Goal: Contribute content

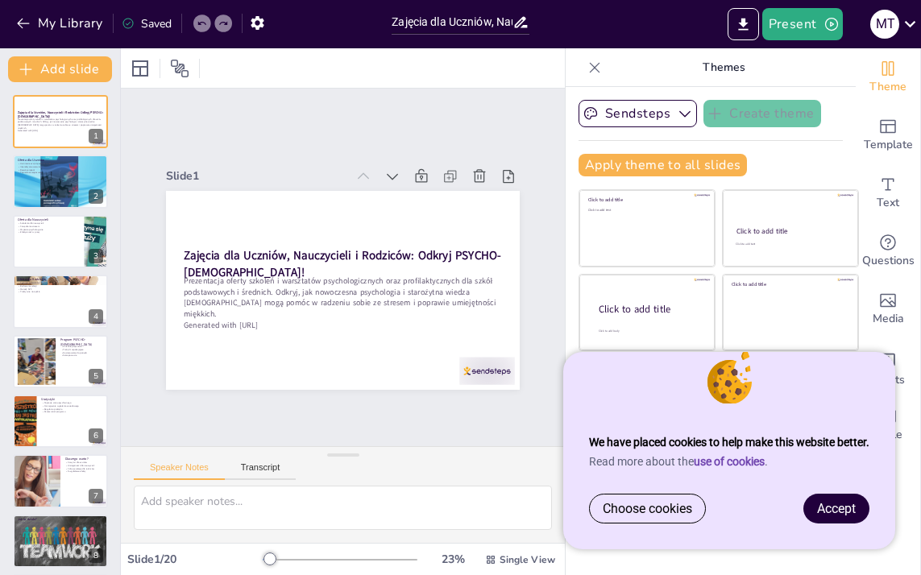
checkbox input "true"
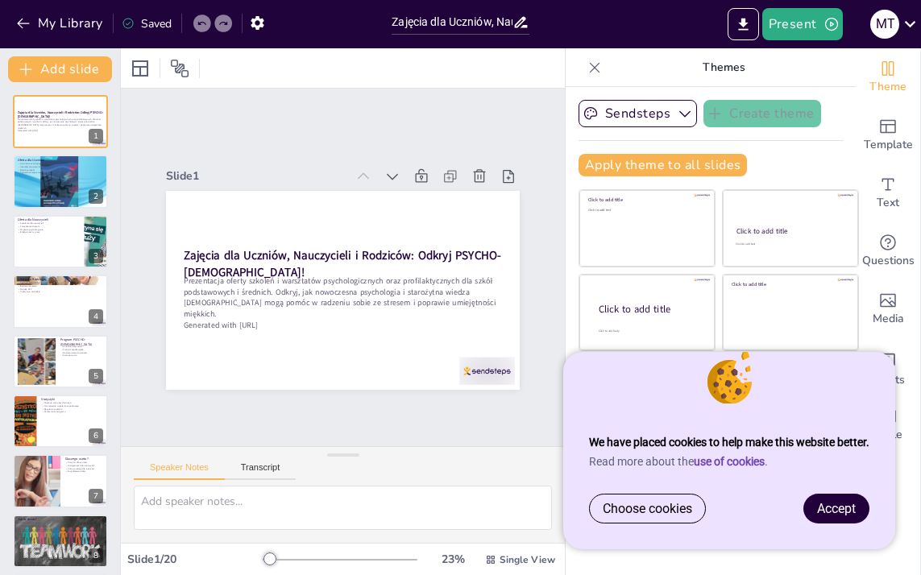
checkbox input "true"
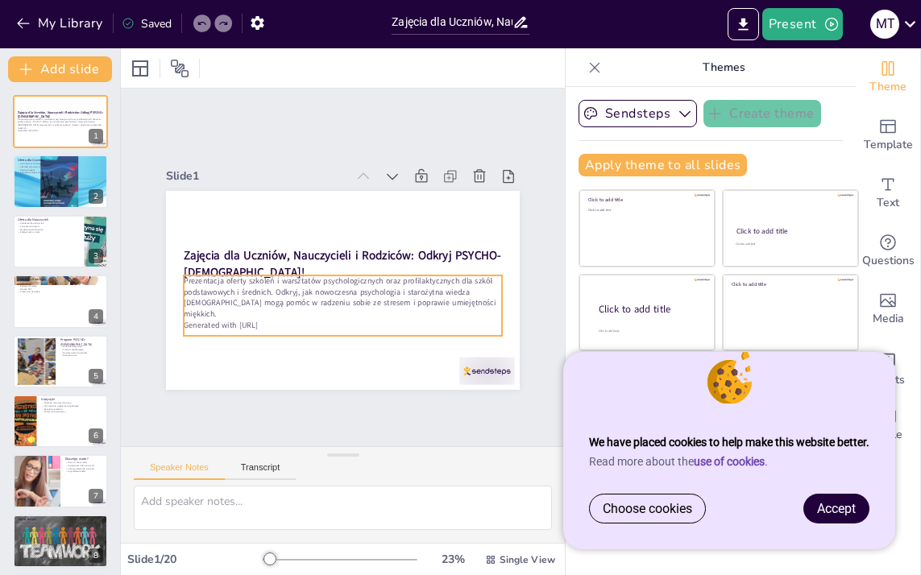
checkbox input "true"
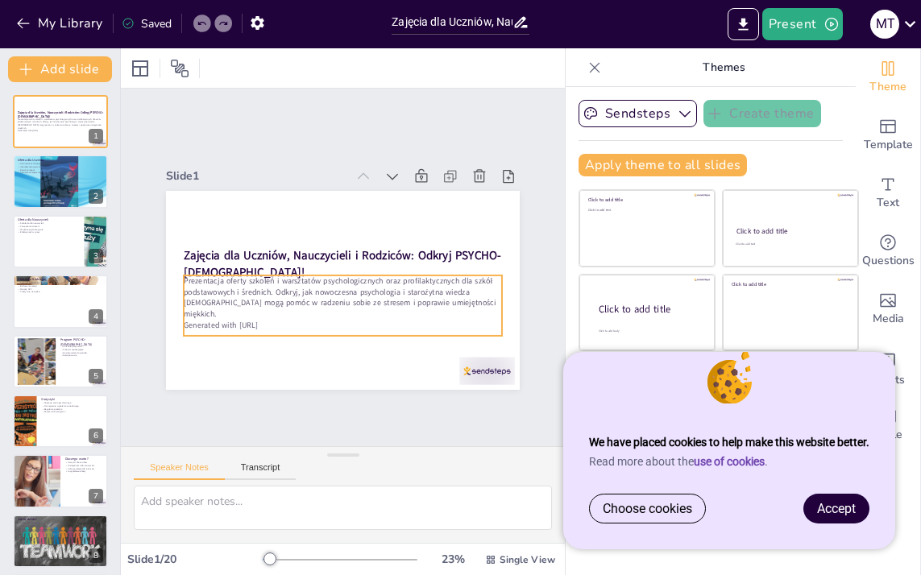
checkbox input "true"
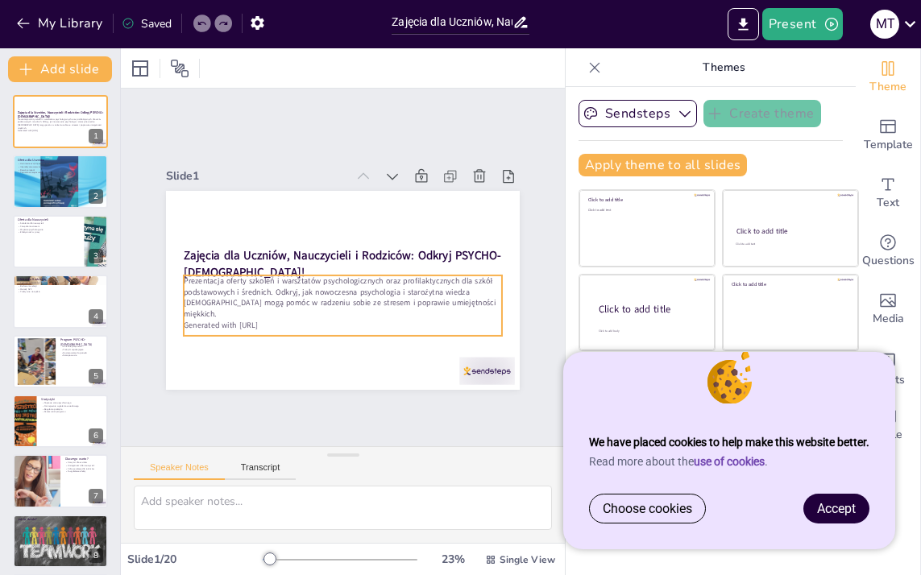
checkbox input "true"
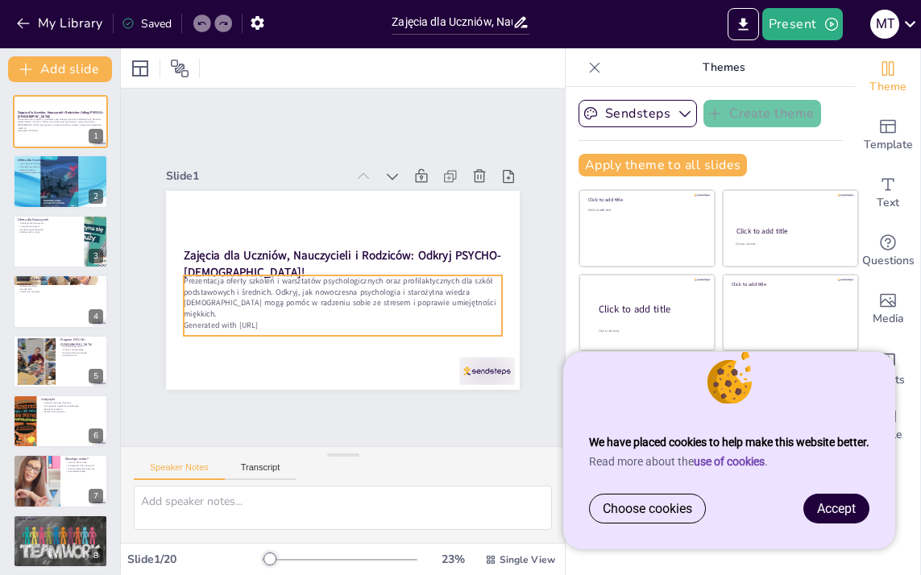
checkbox input "true"
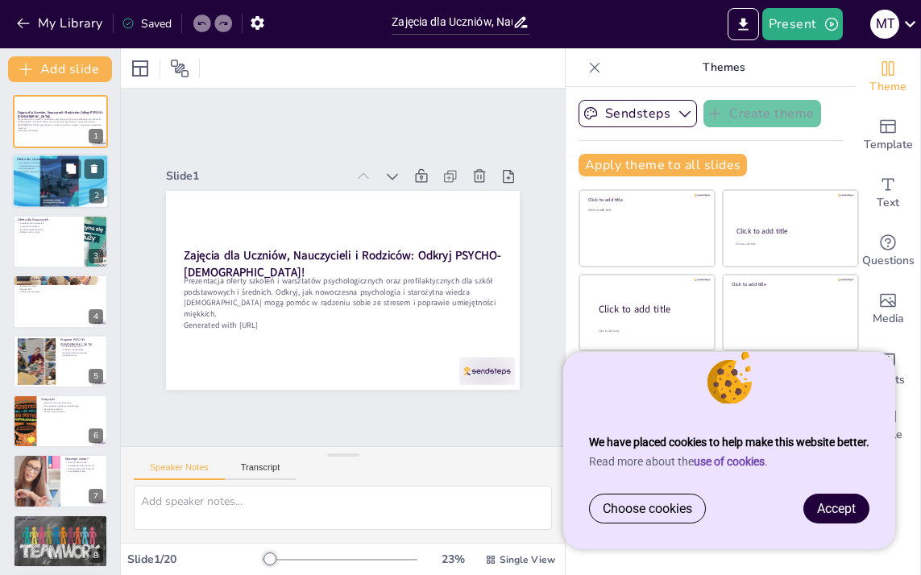
checkbox input "true"
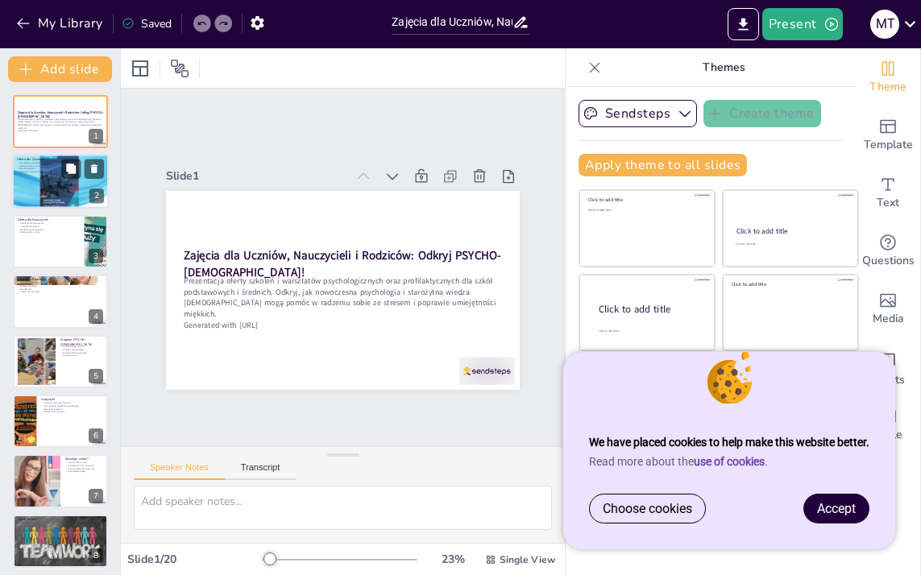
checkbox input "true"
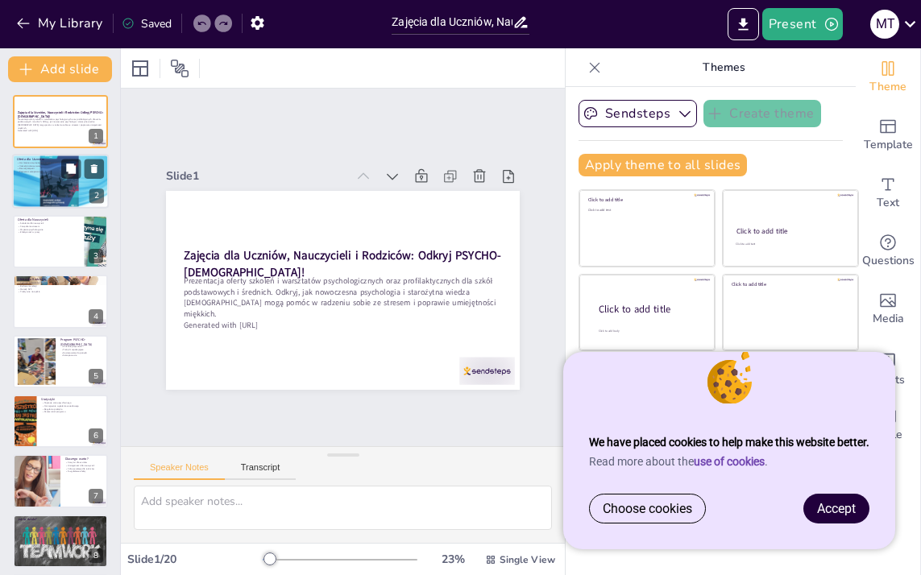
checkbox input "true"
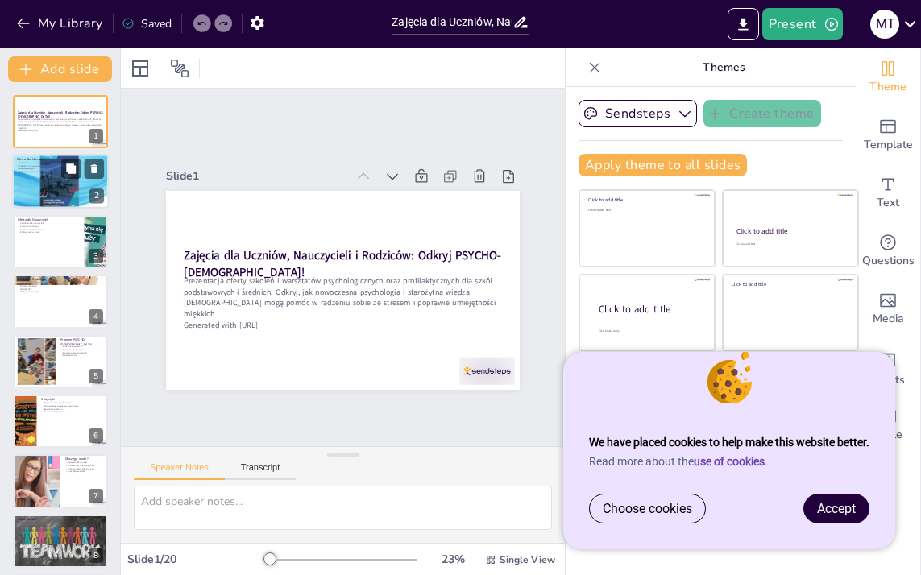
checkbox input "true"
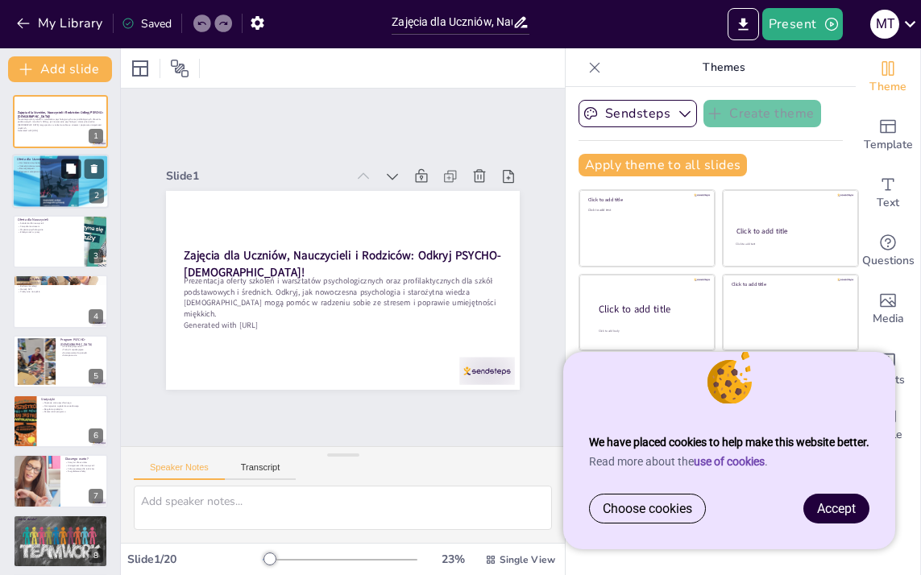
checkbox input "true"
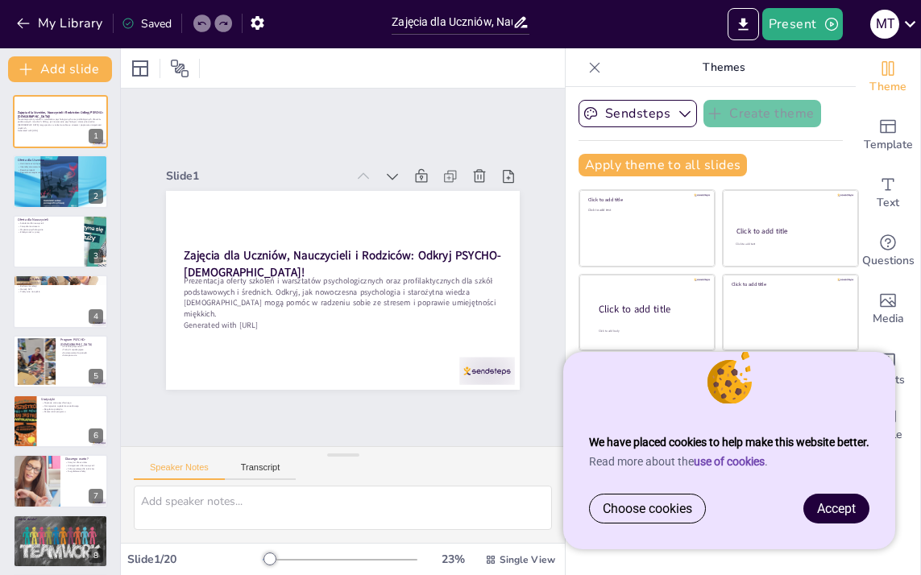
checkbox input "true"
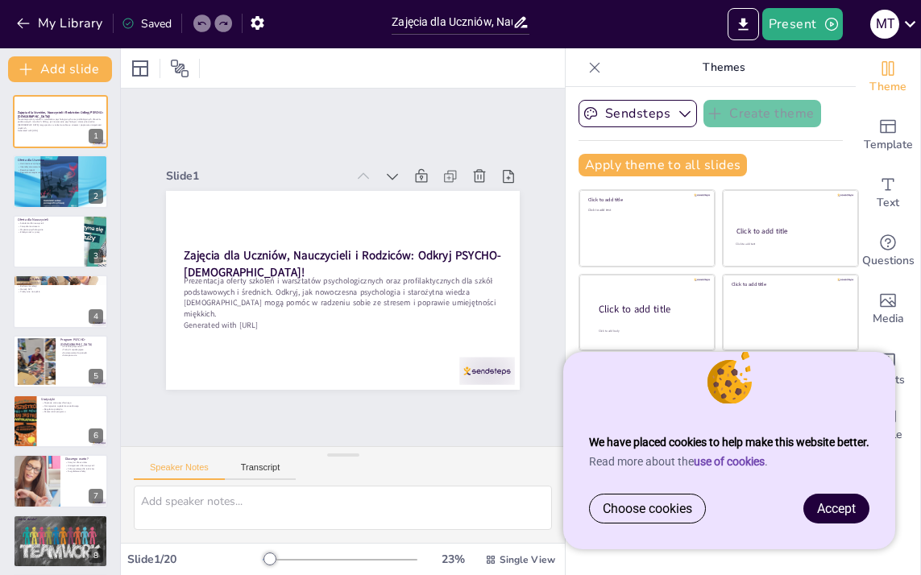
checkbox input "true"
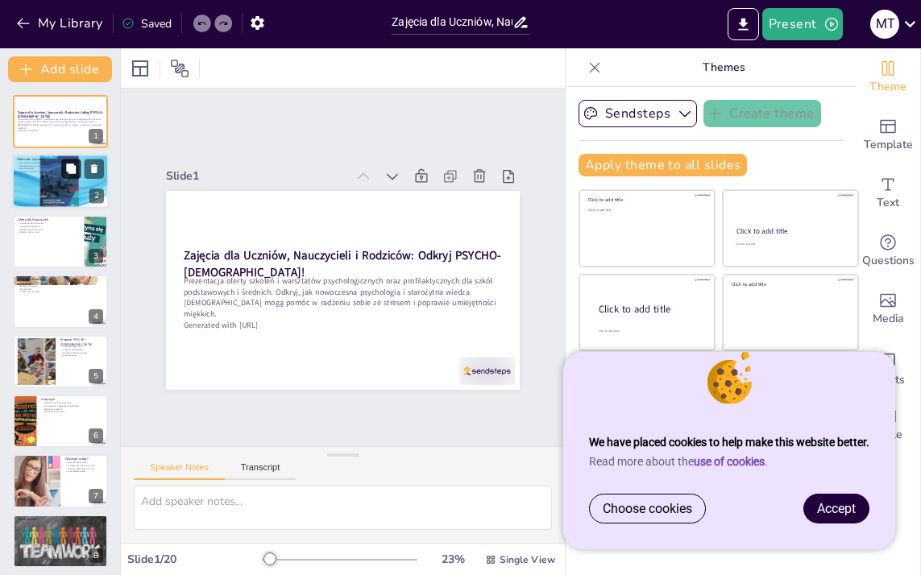
click at [64, 173] on button at bounding box center [70, 169] width 19 height 19
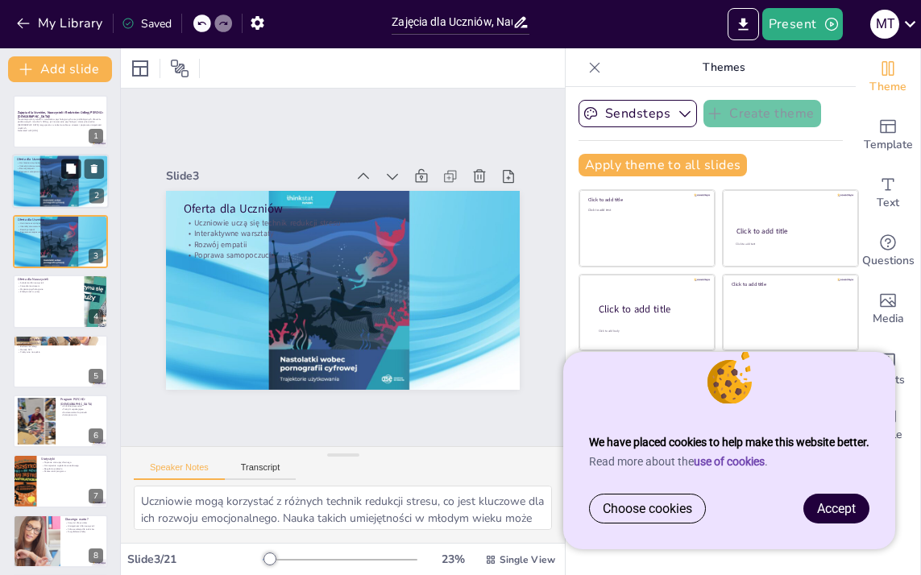
type textarea "Uczniowie mogą korzystać z różnych technik redukcji stresu, co jest kluczowe dl…"
checkbox input "true"
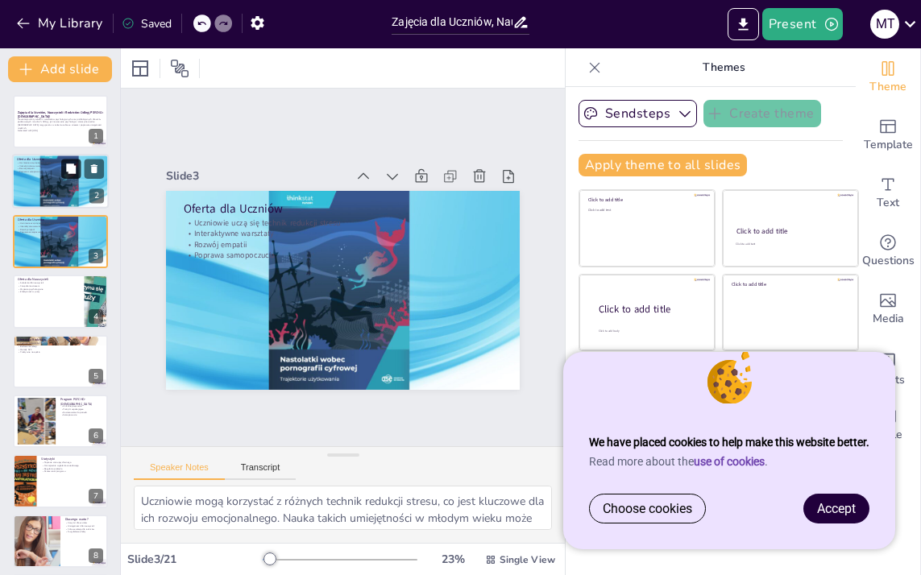
checkbox input "true"
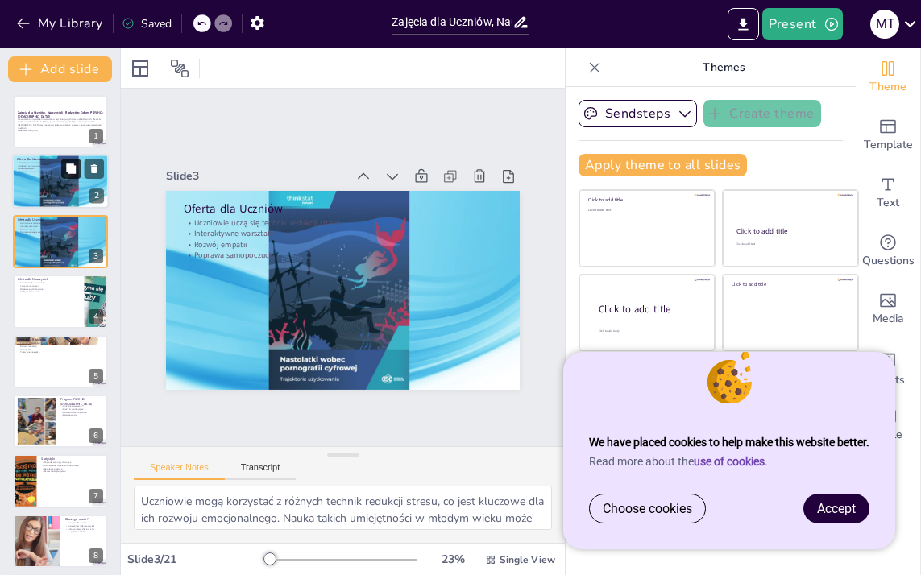
checkbox input "true"
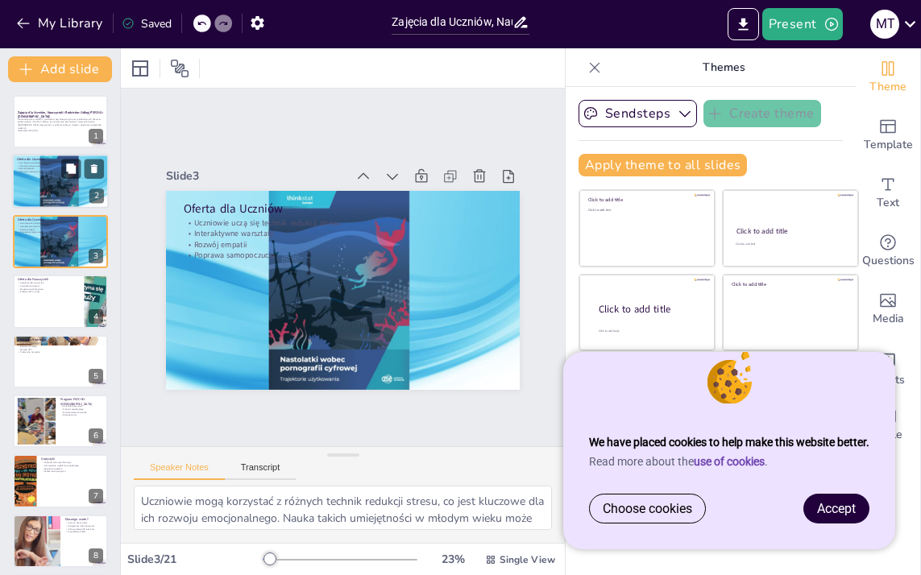
checkbox input "true"
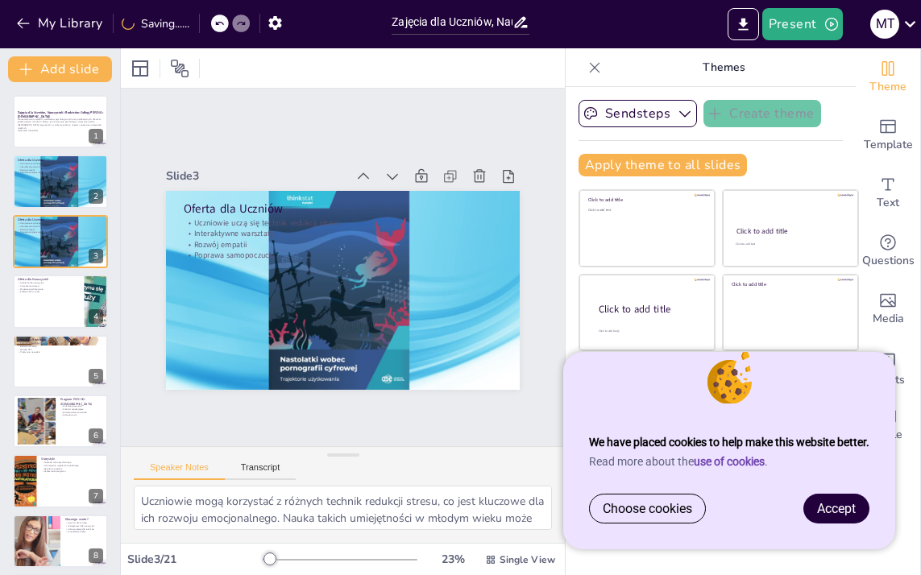
checkbox input "true"
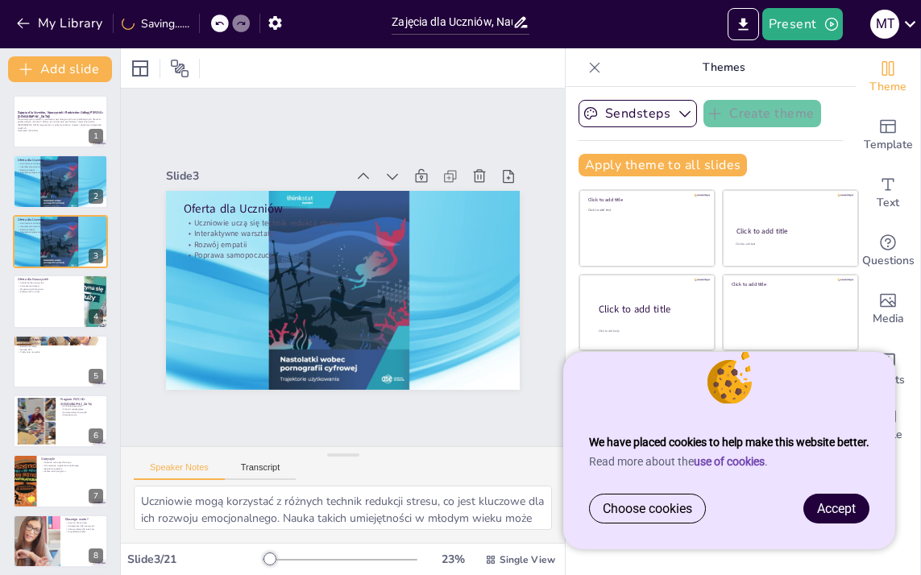
checkbox input "true"
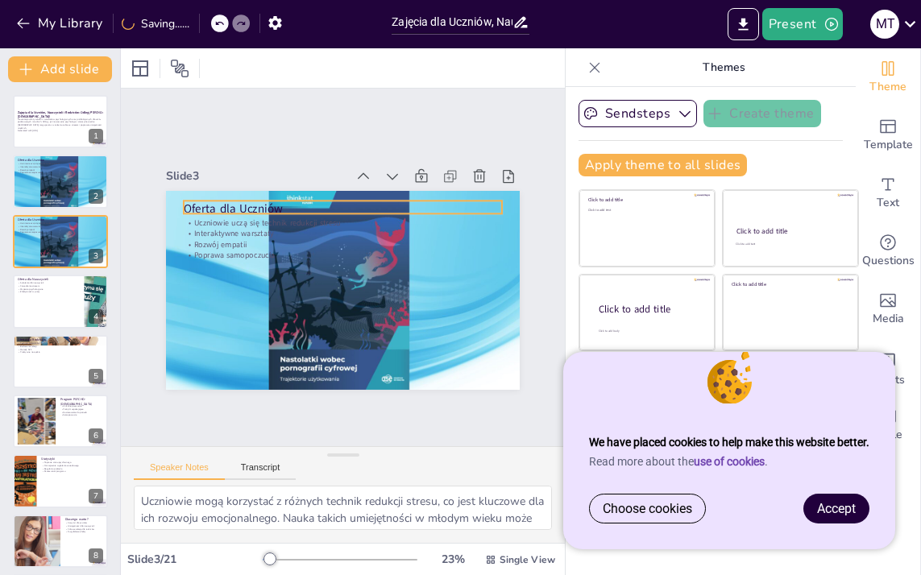
checkbox input "true"
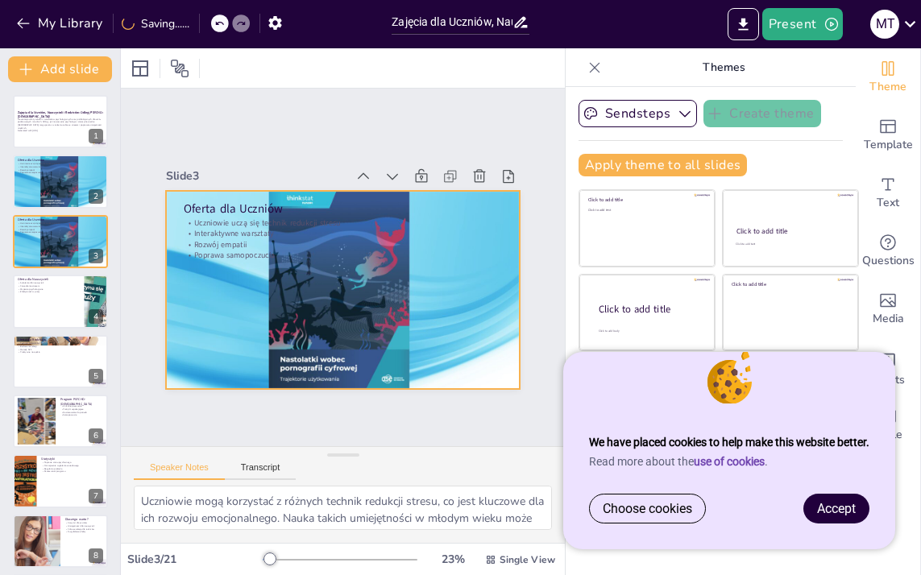
checkbox input "true"
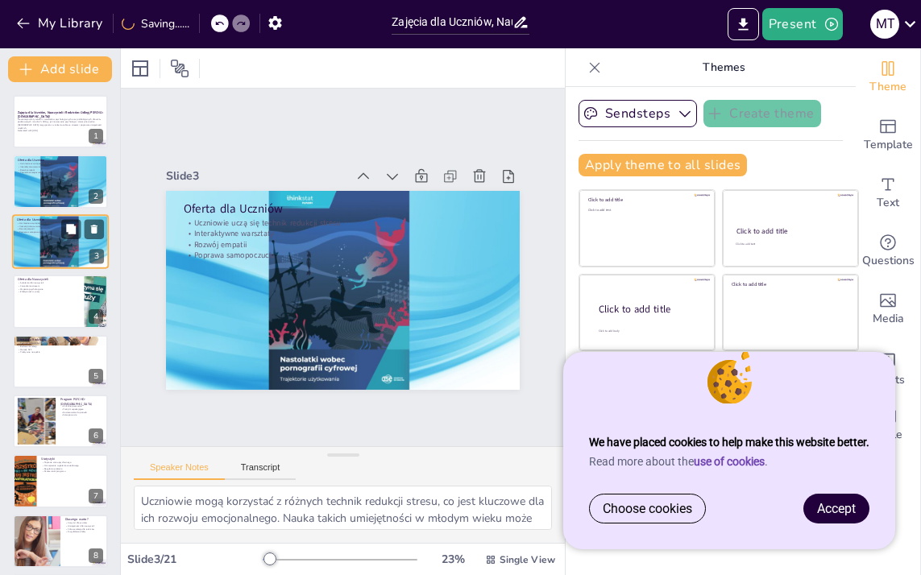
checkbox input "true"
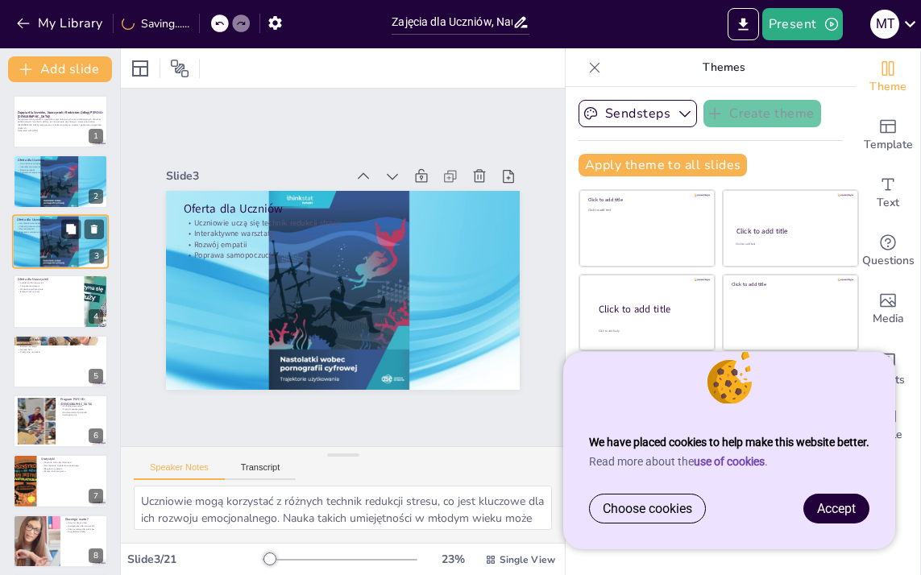
checkbox input "true"
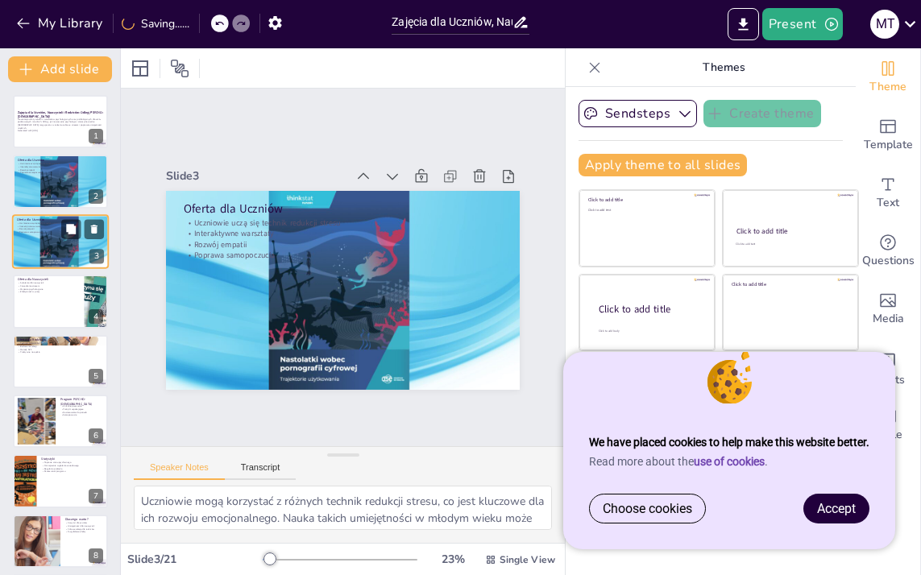
checkbox input "true"
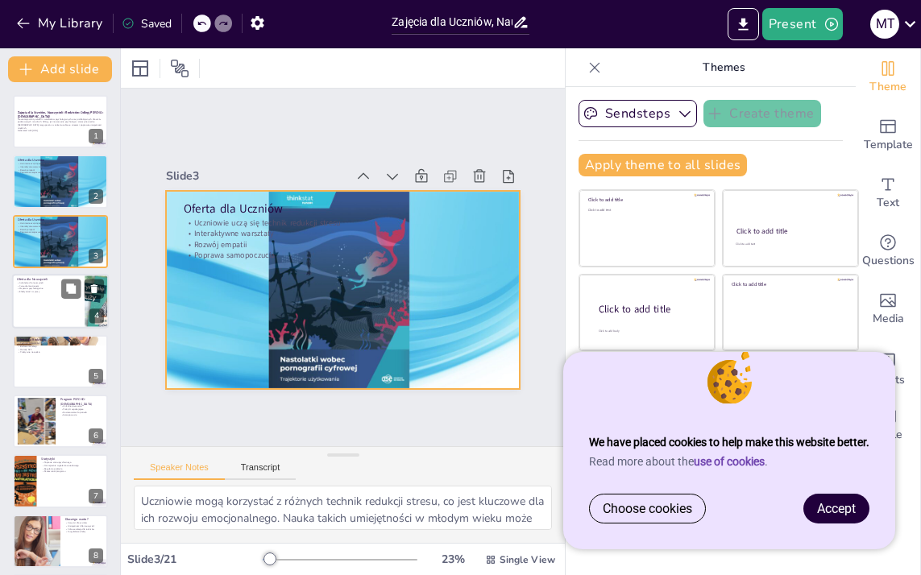
checkbox input "true"
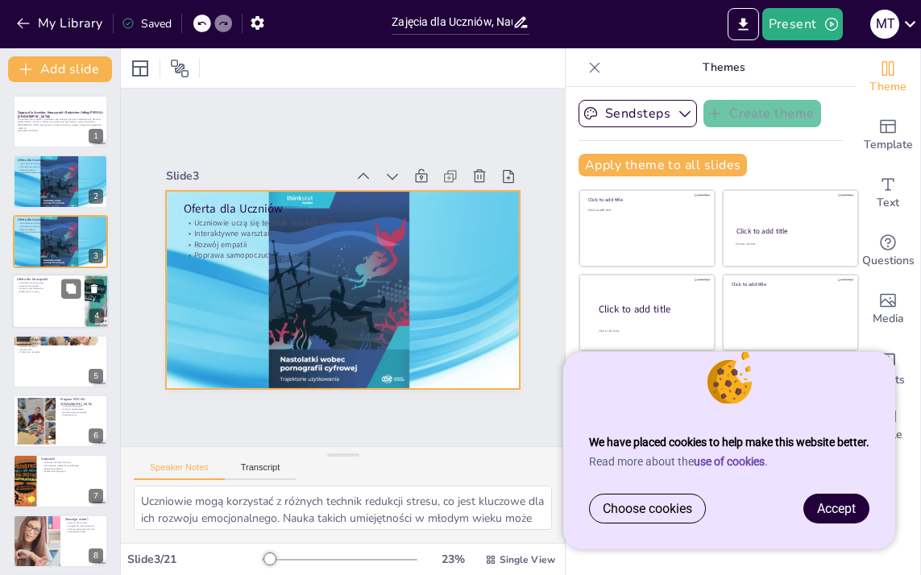
checkbox input "true"
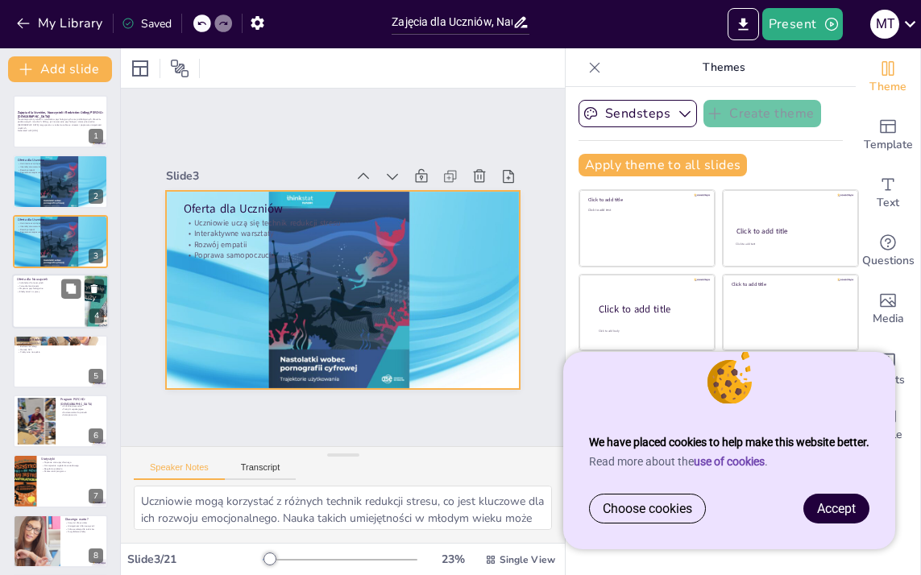
checkbox input "true"
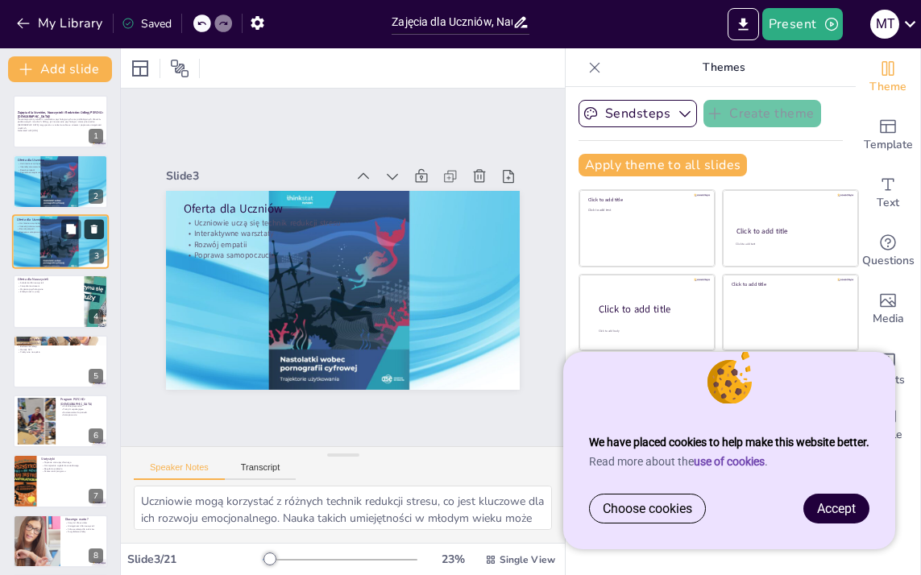
checkbox input "true"
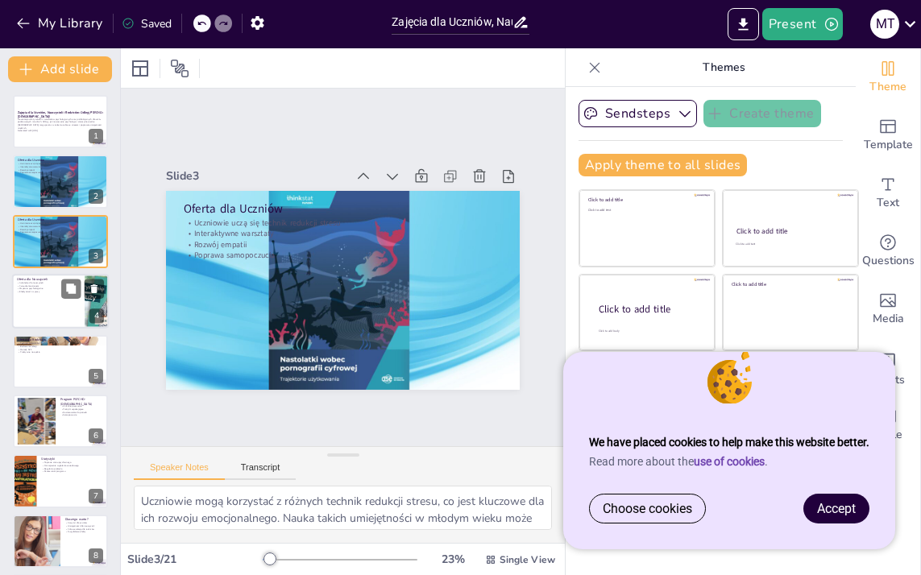
checkbox input "true"
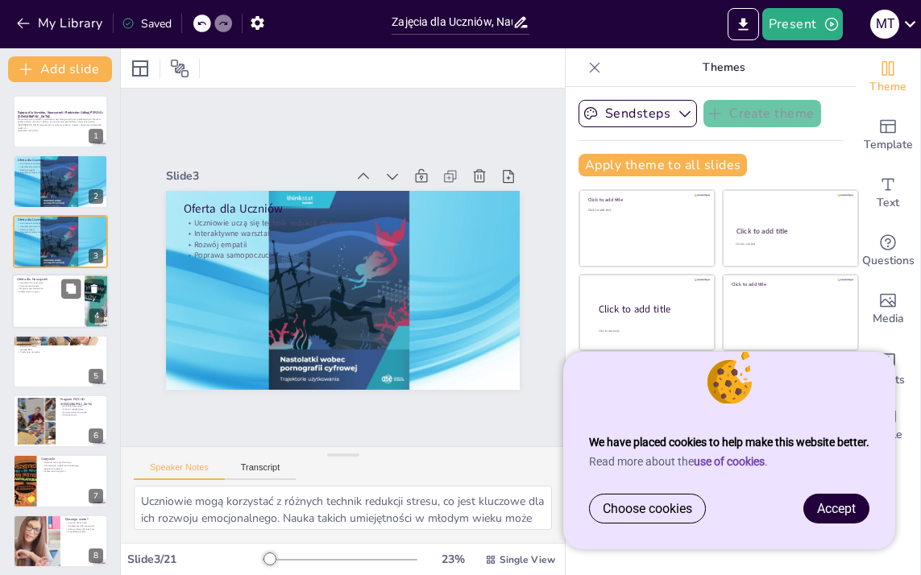
click at [56, 305] on div at bounding box center [60, 301] width 97 height 55
type textarea "Szkolenia dla nauczycieli są niezbędne, aby mogli oni lepiej zarządzać swoim st…"
checkbox input "true"
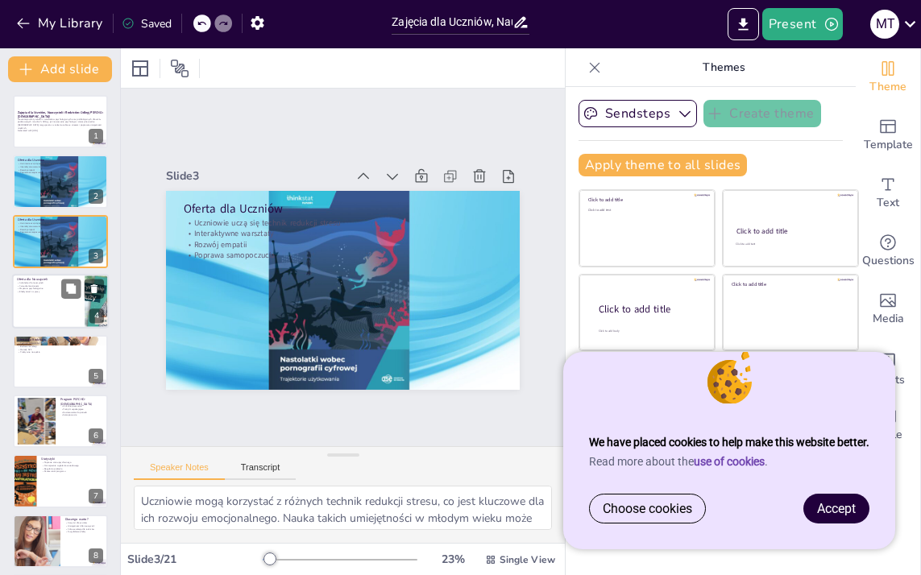
checkbox input "true"
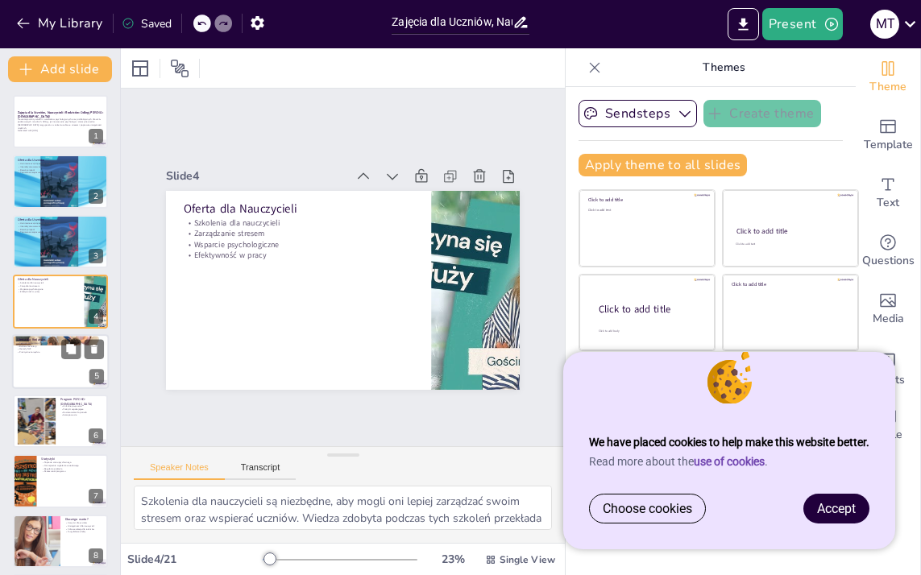
checkbox input "true"
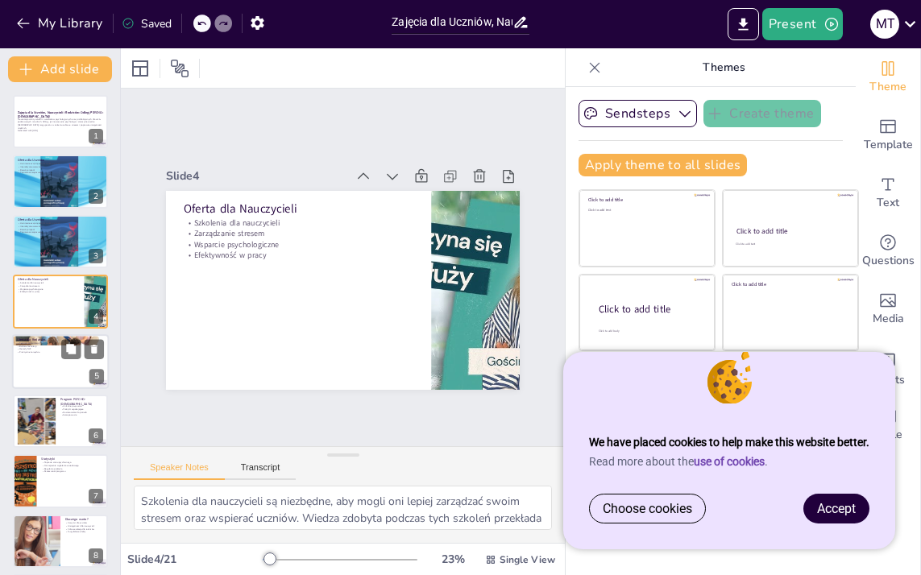
checkbox input "true"
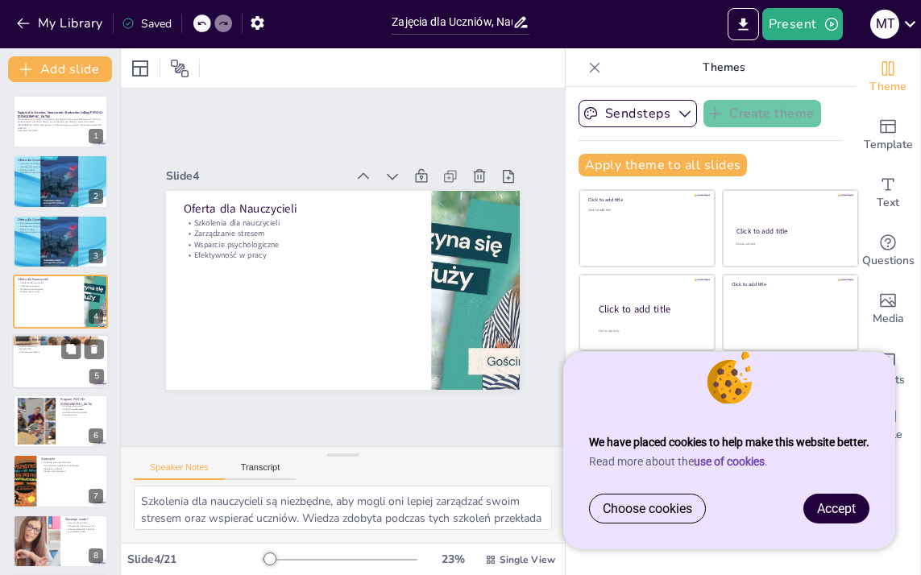
checkbox input "true"
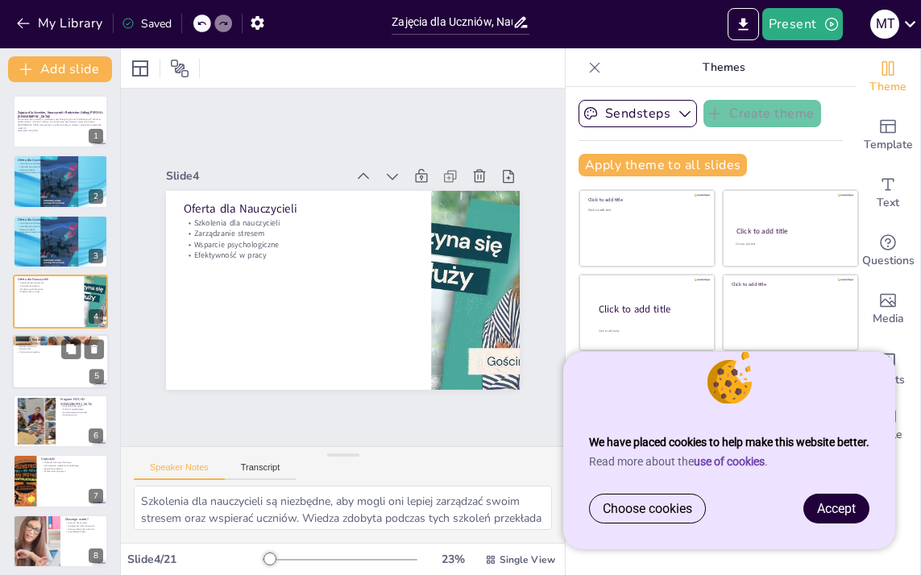
click at [48, 353] on p "Praktyczne narzędzia" at bounding box center [60, 352] width 87 height 3
type textarea "Techniki komunikacji są kluczowe w relacjach rodzic-dziecko. Uczenie się ich mo…"
checkbox input "true"
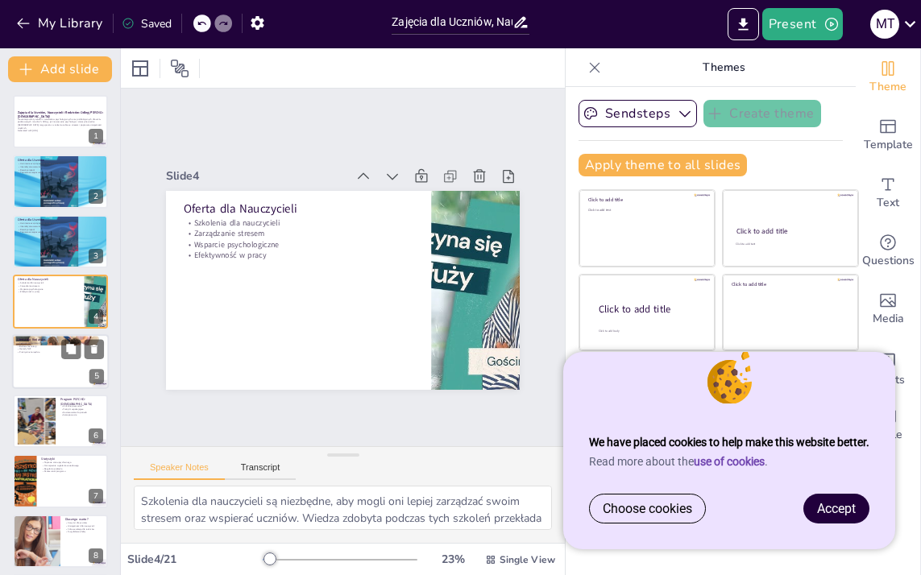
checkbox input "true"
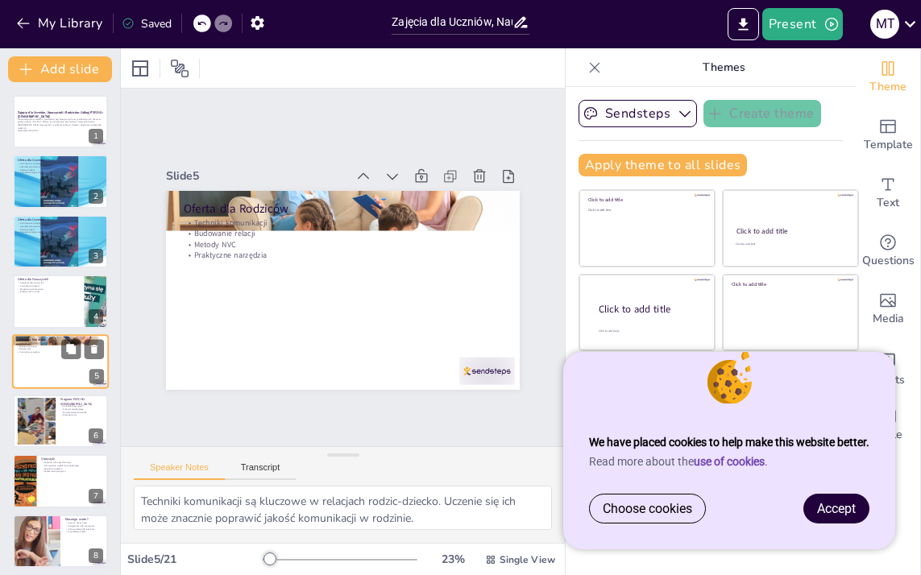
checkbox input "true"
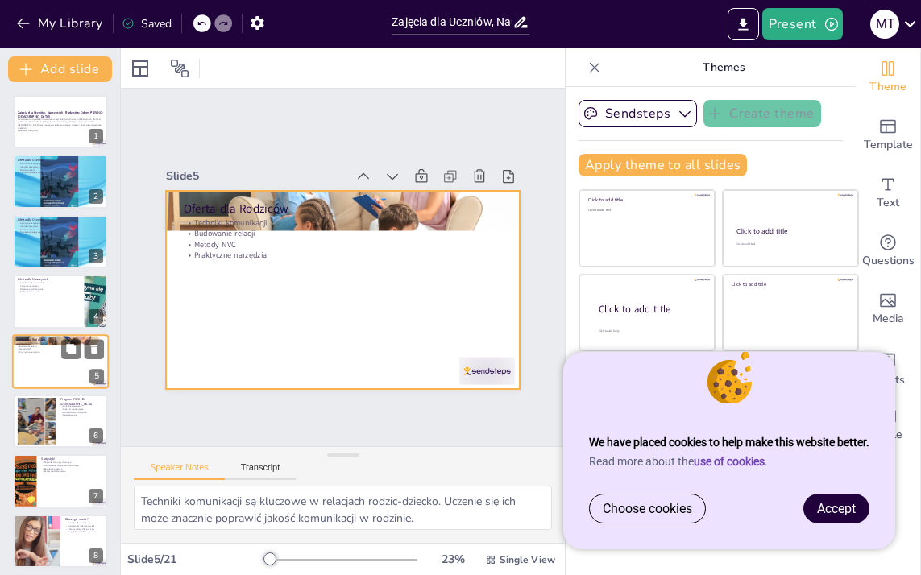
scroll to position [32, 0]
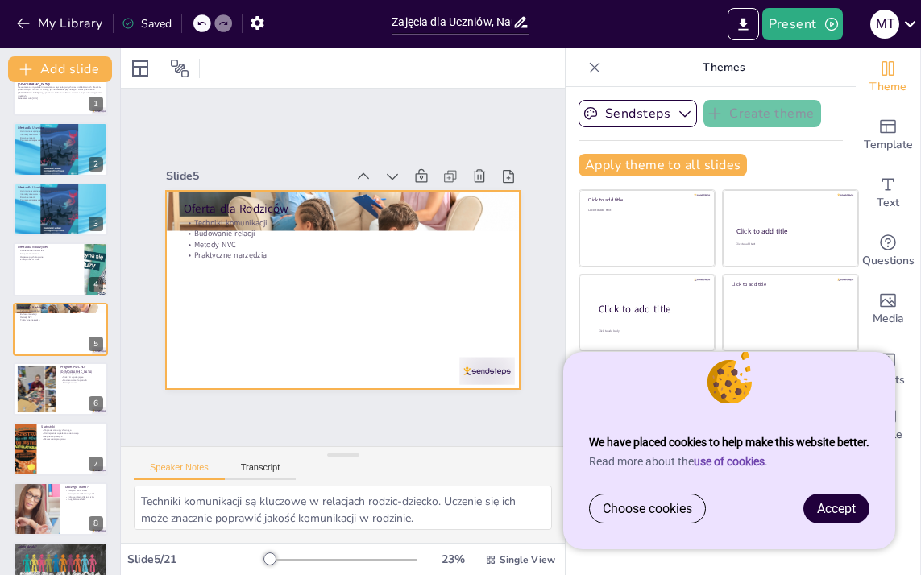
checkbox input "true"
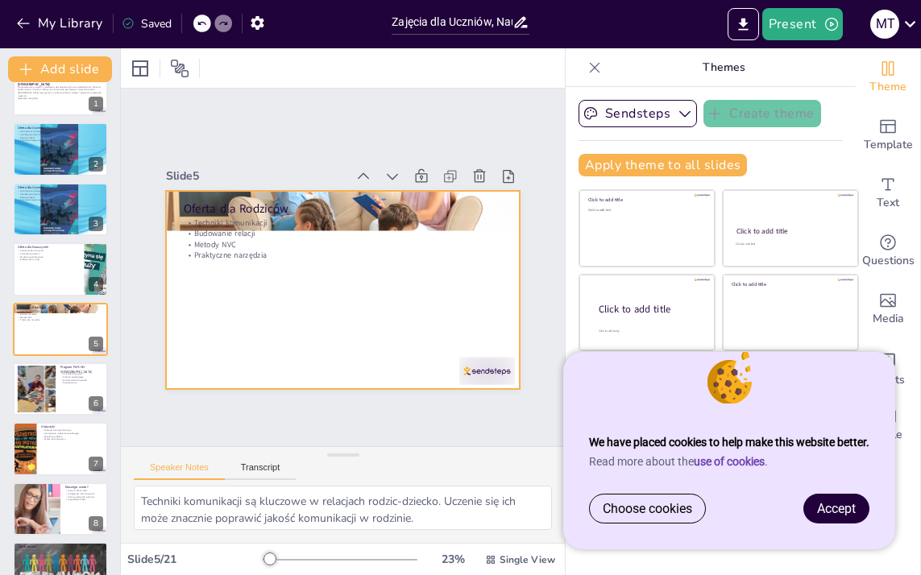
checkbox input "true"
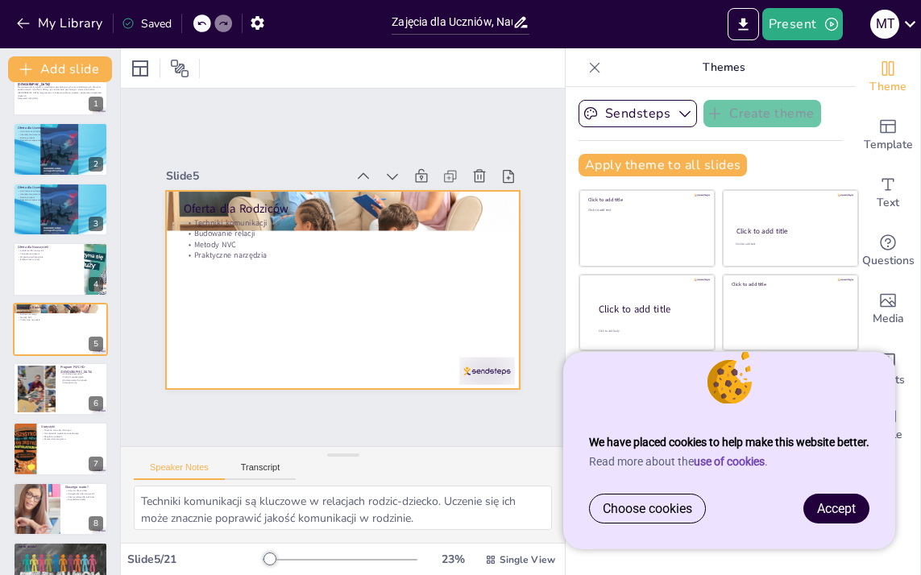
checkbox input "true"
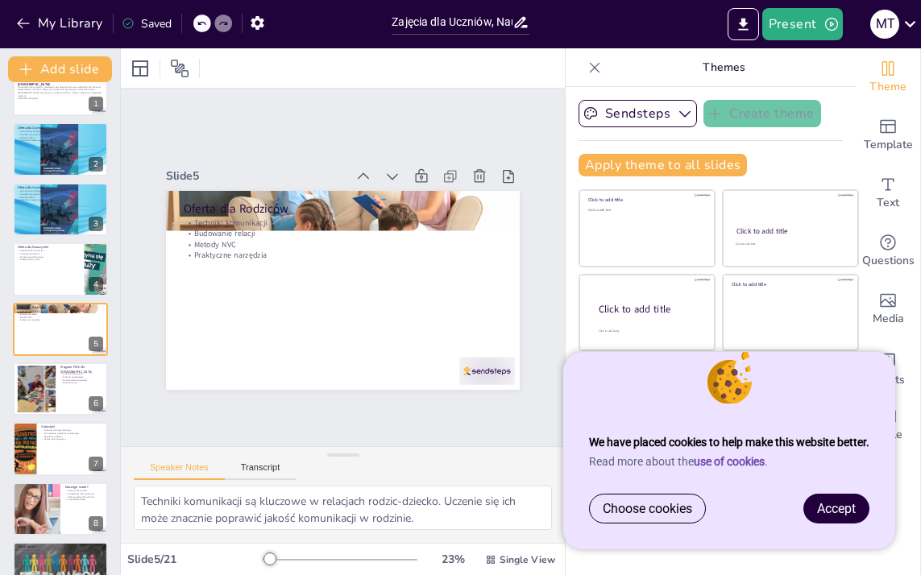
checkbox input "true"
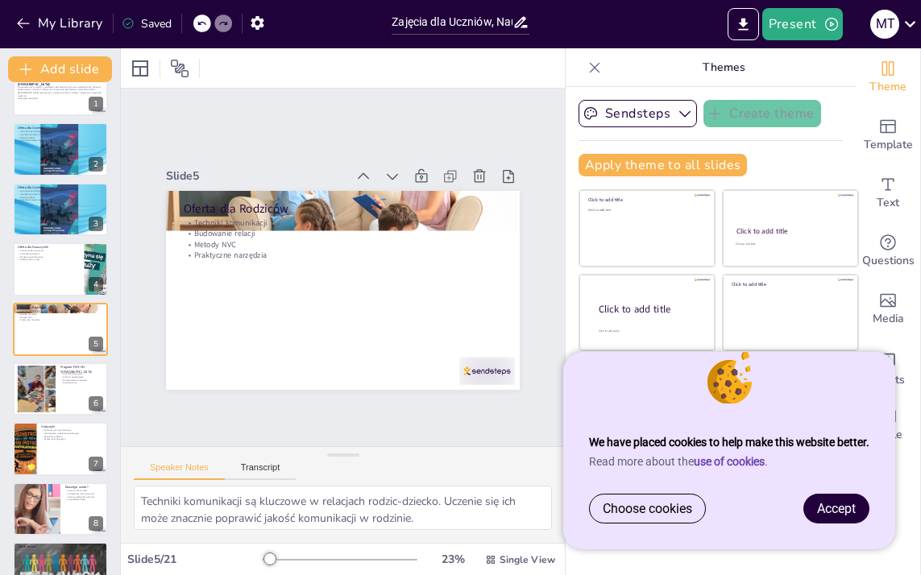
checkbox input "true"
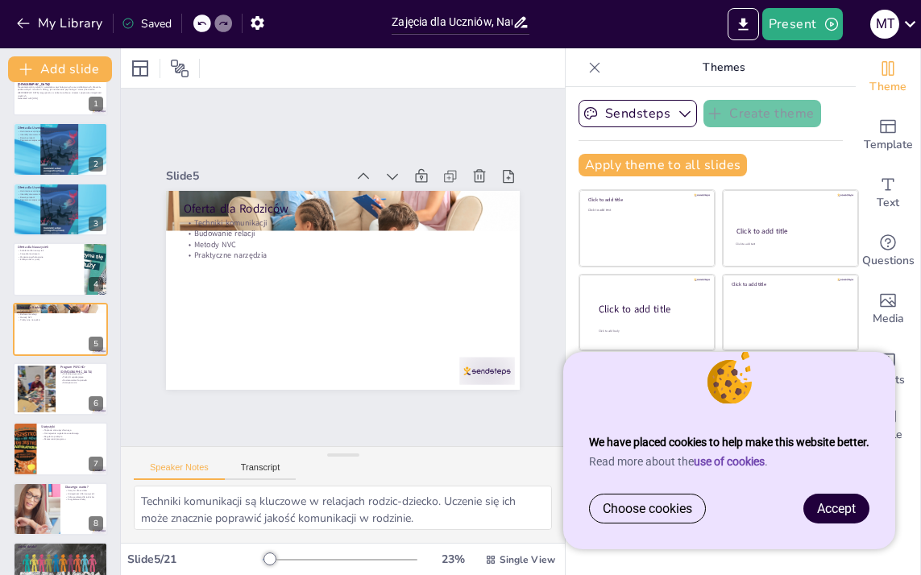
checkbox input "true"
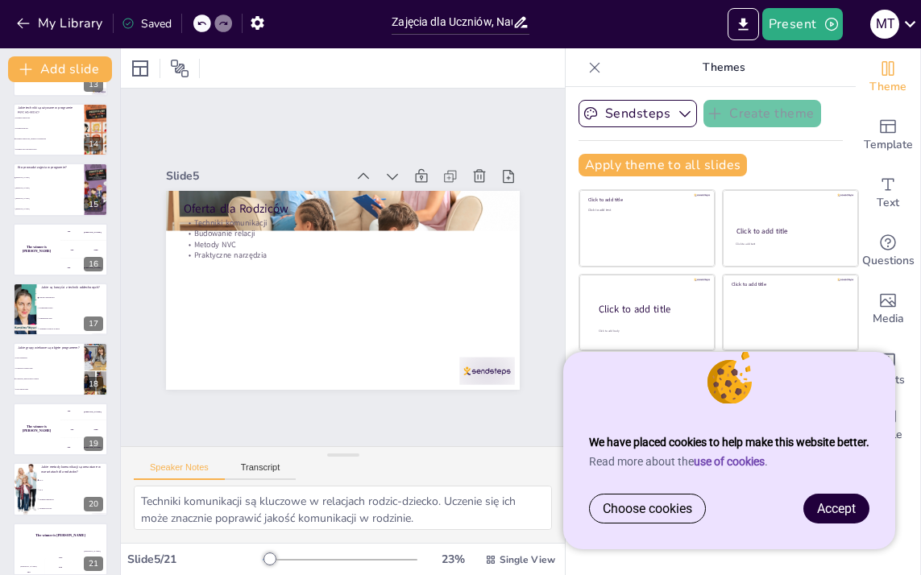
scroll to position [785, 0]
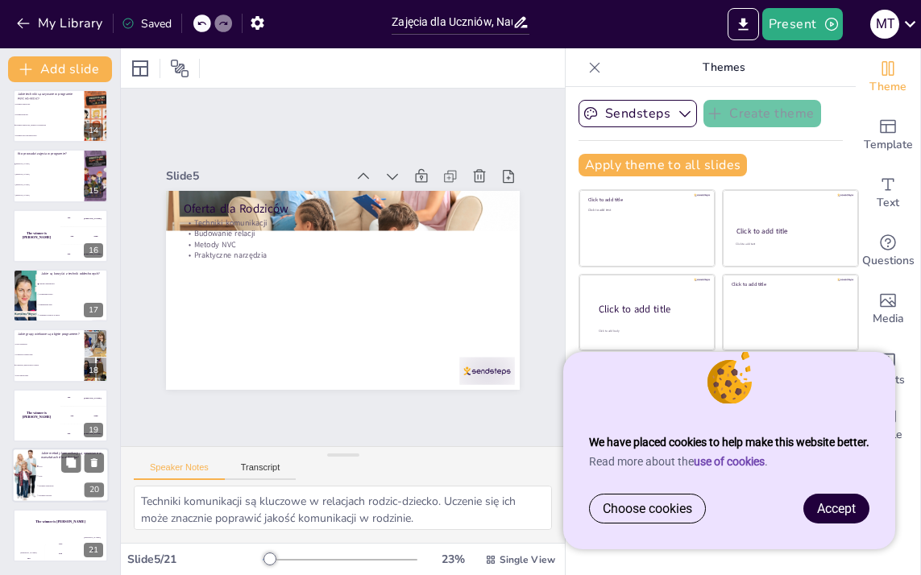
click at [42, 483] on li "Techniki oddechowe" at bounding box center [72, 487] width 73 height 10
